Goal: Find specific page/section: Find specific page/section

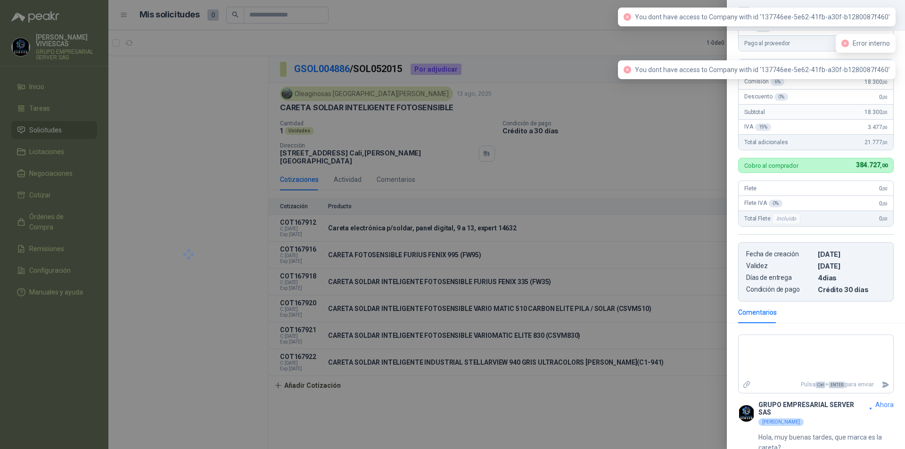
scroll to position [240, 0]
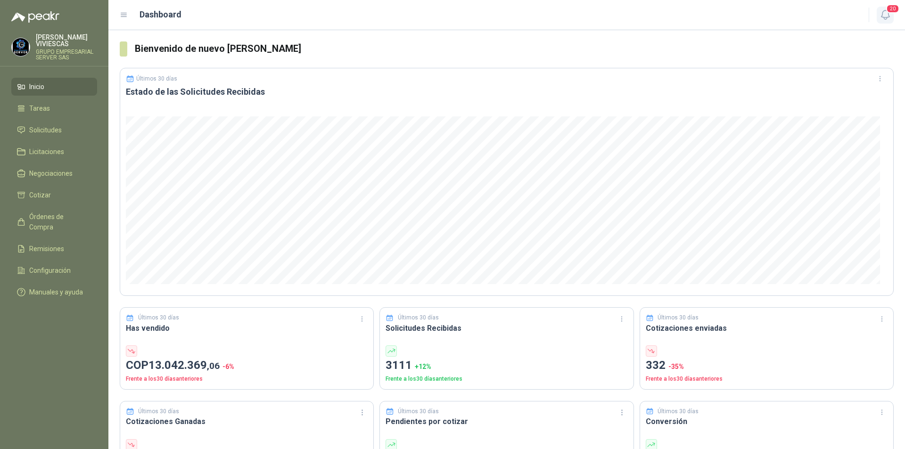
click at [886, 8] on button "20" at bounding box center [885, 15] width 17 height 17
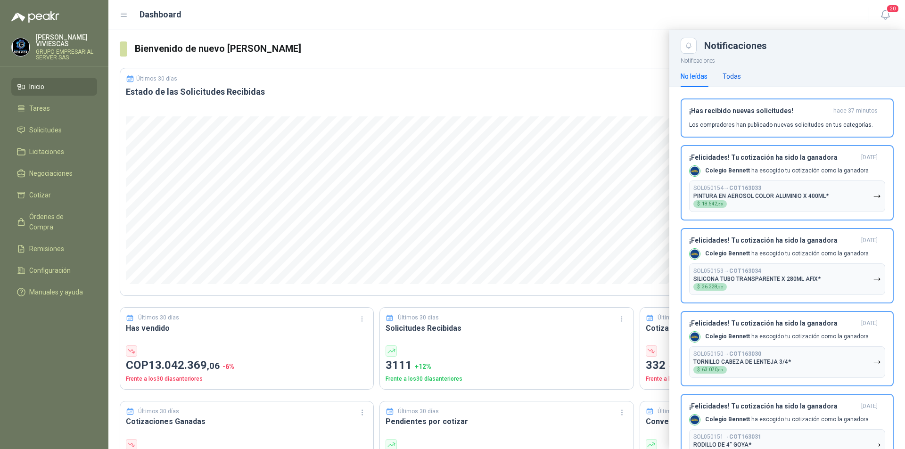
click at [731, 74] on div "Todas" at bounding box center [732, 76] width 18 height 10
